Goal: Use online tool/utility: Utilize a website feature to perform a specific function

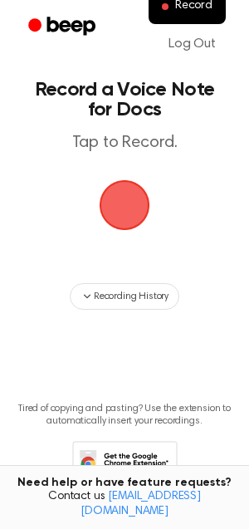
click at [142, 333] on main "Record a Voice Note for Docs Tap to Record. Recording History Tired of copying …" at bounding box center [124, 267] width 249 height 534
click at [112, 197] on span "button" at bounding box center [124, 205] width 57 height 57
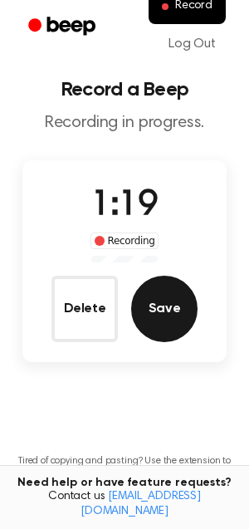
click at [168, 314] on button "Save" at bounding box center [164, 309] width 66 height 66
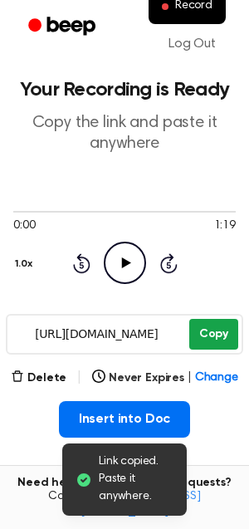
click at [201, 336] on button "Copy" at bounding box center [213, 334] width 49 height 31
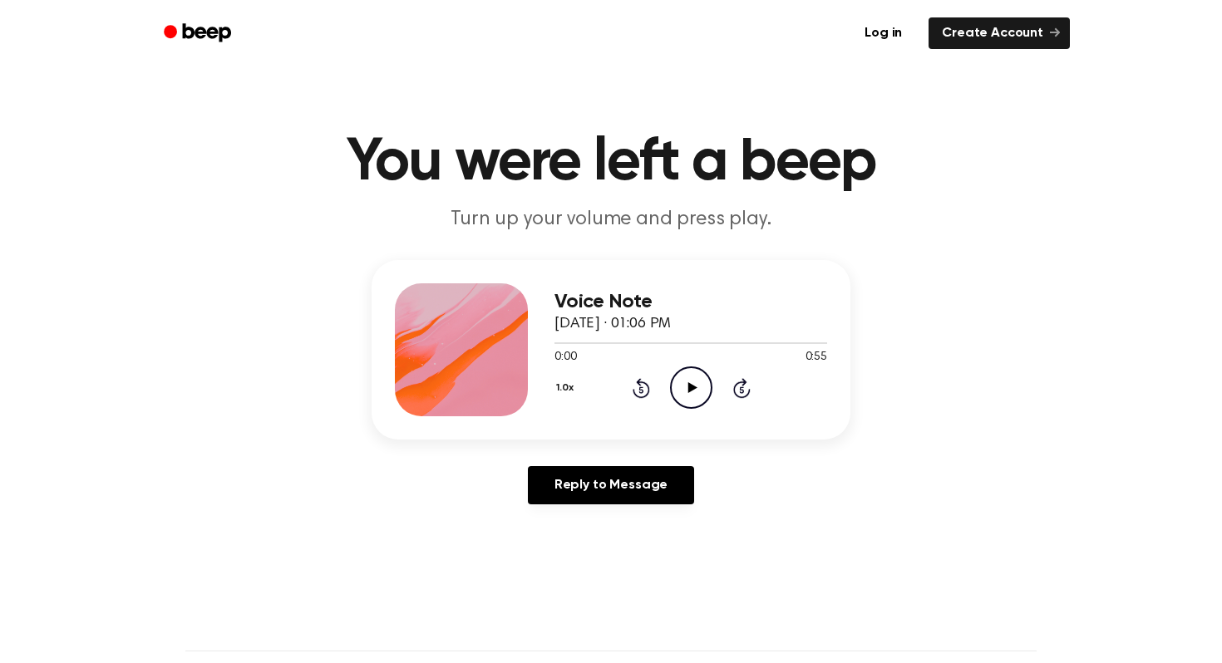
click at [684, 397] on icon "Play Audio" at bounding box center [691, 388] width 42 height 42
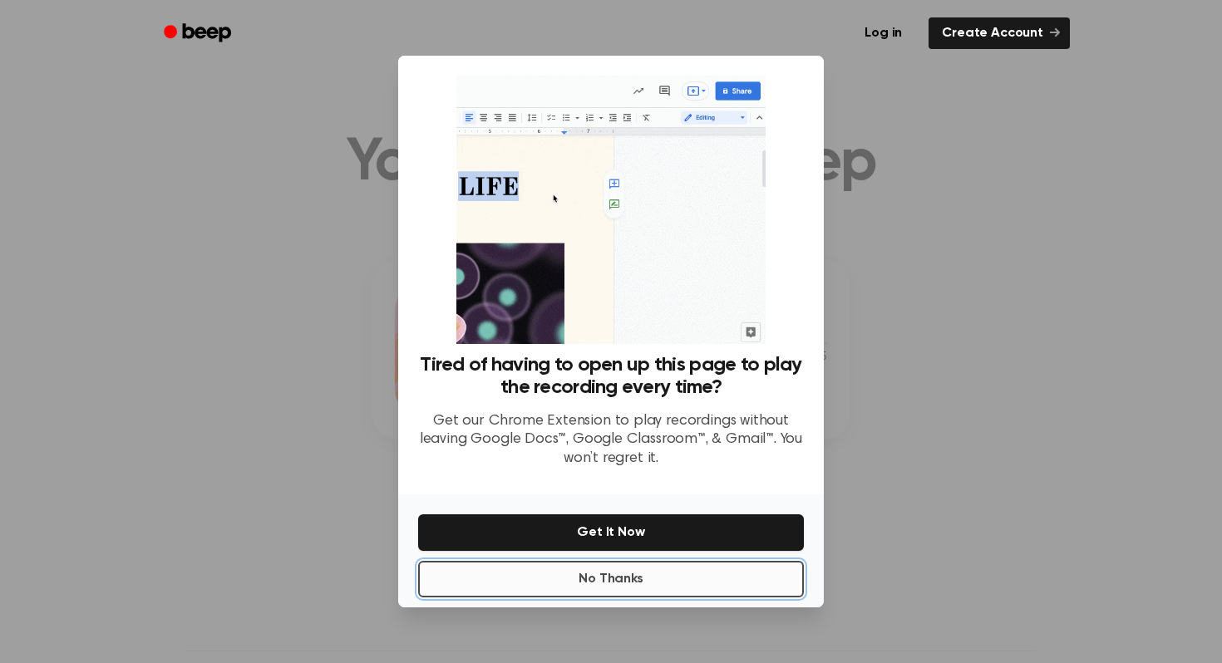
click at [671, 587] on button "No Thanks" at bounding box center [611, 579] width 386 height 37
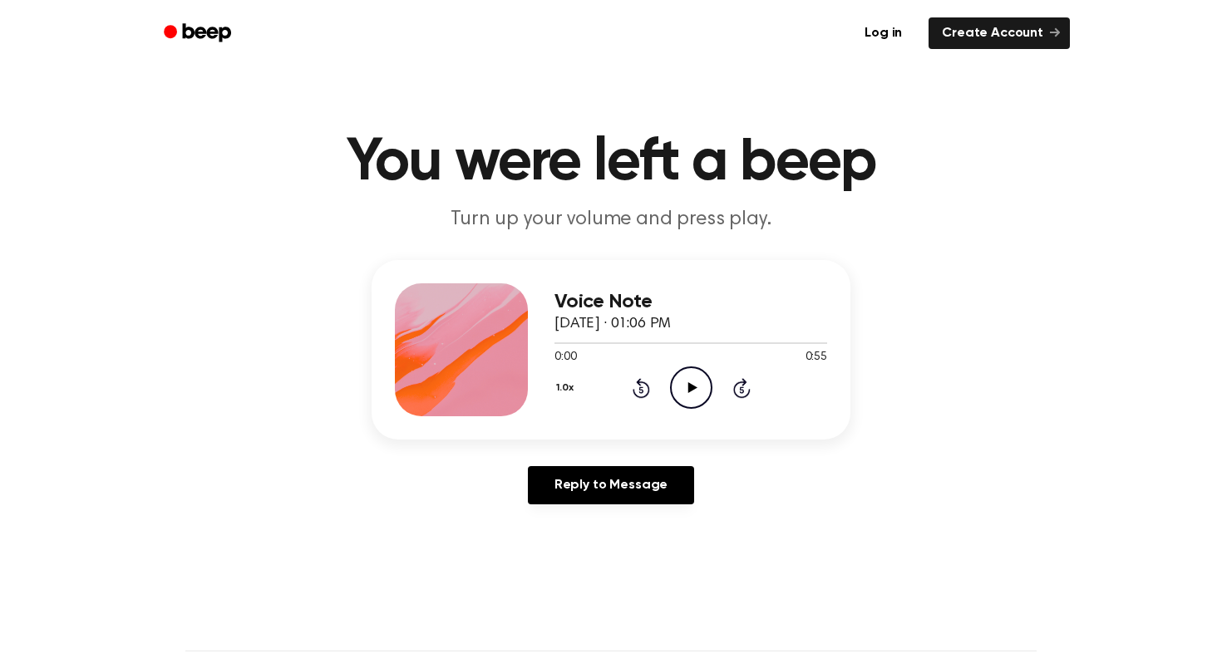
click at [684, 376] on icon "Play Audio" at bounding box center [691, 388] width 42 height 42
